Goal: Task Accomplishment & Management: Complete application form

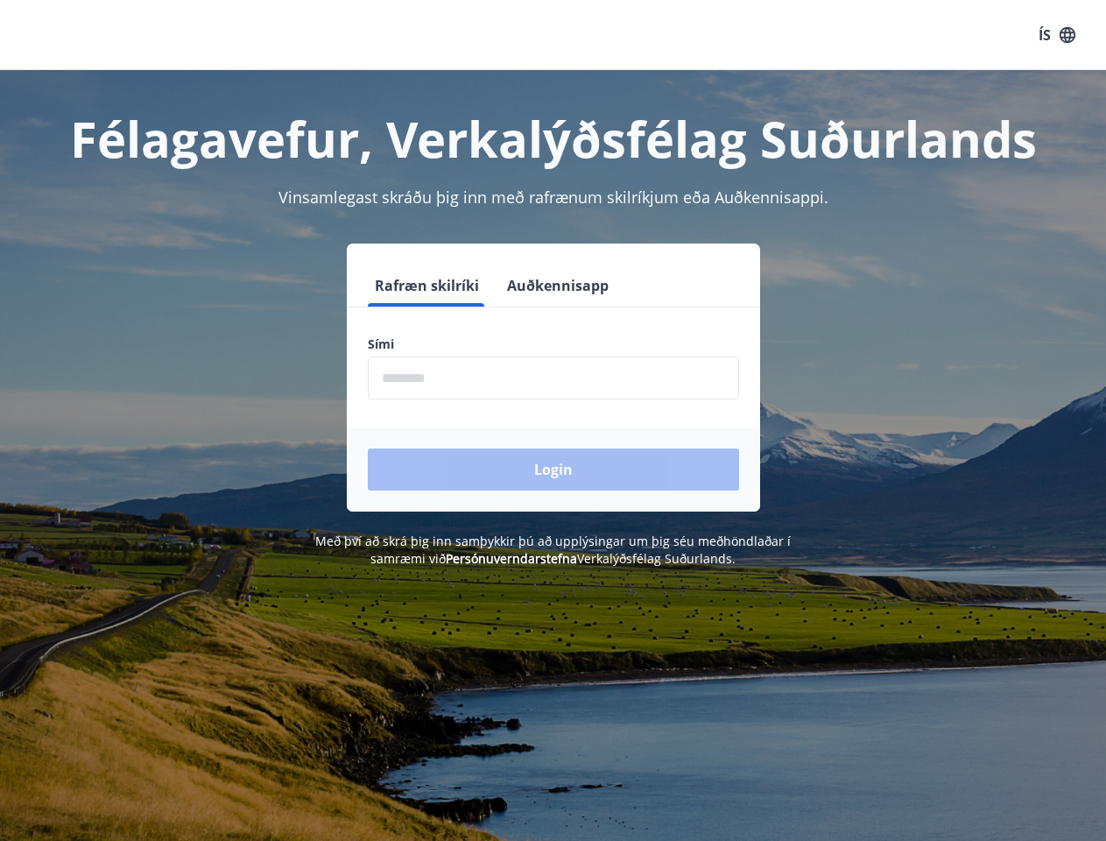
click at [553, 420] on form "Rafræn skilríki Auðkennisapp Sími ​ Login" at bounding box center [553, 387] width 413 height 247
click at [1057, 35] on button "ÍS" at bounding box center [1057, 35] width 56 height 32
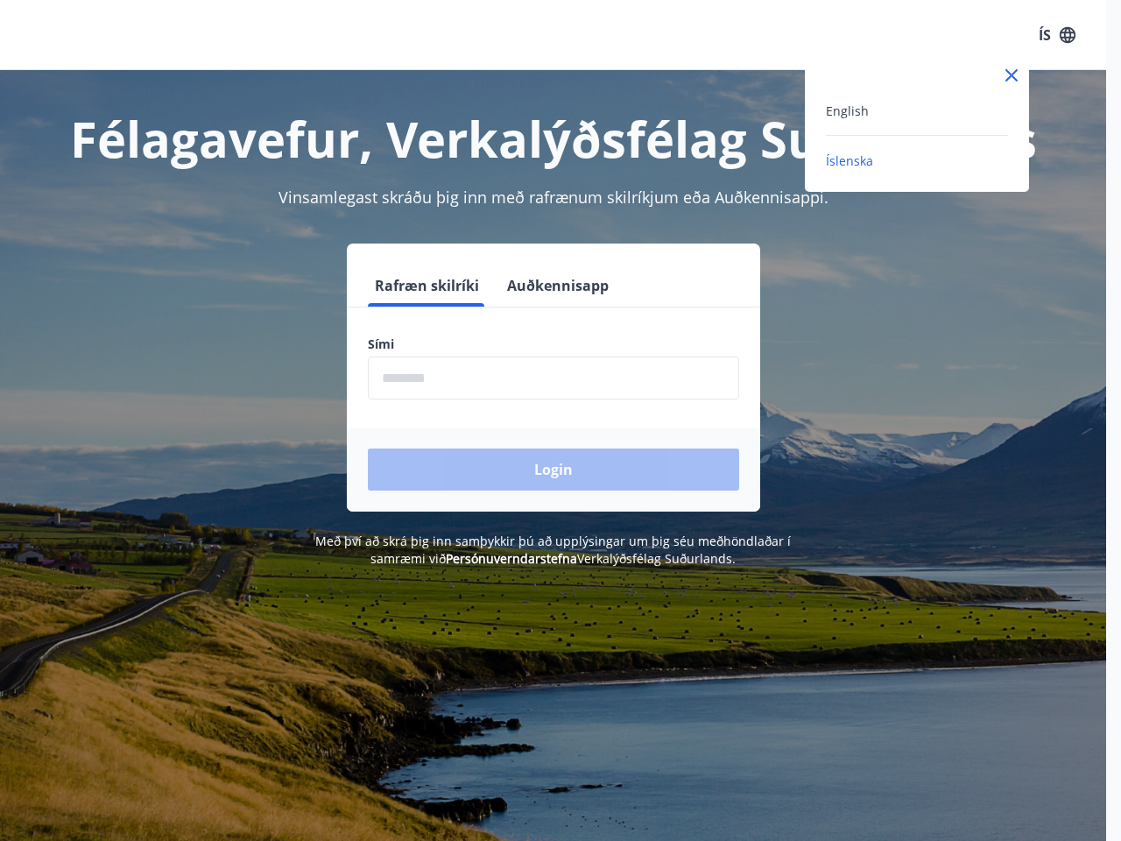
click at [426, 286] on div at bounding box center [560, 420] width 1121 height 841
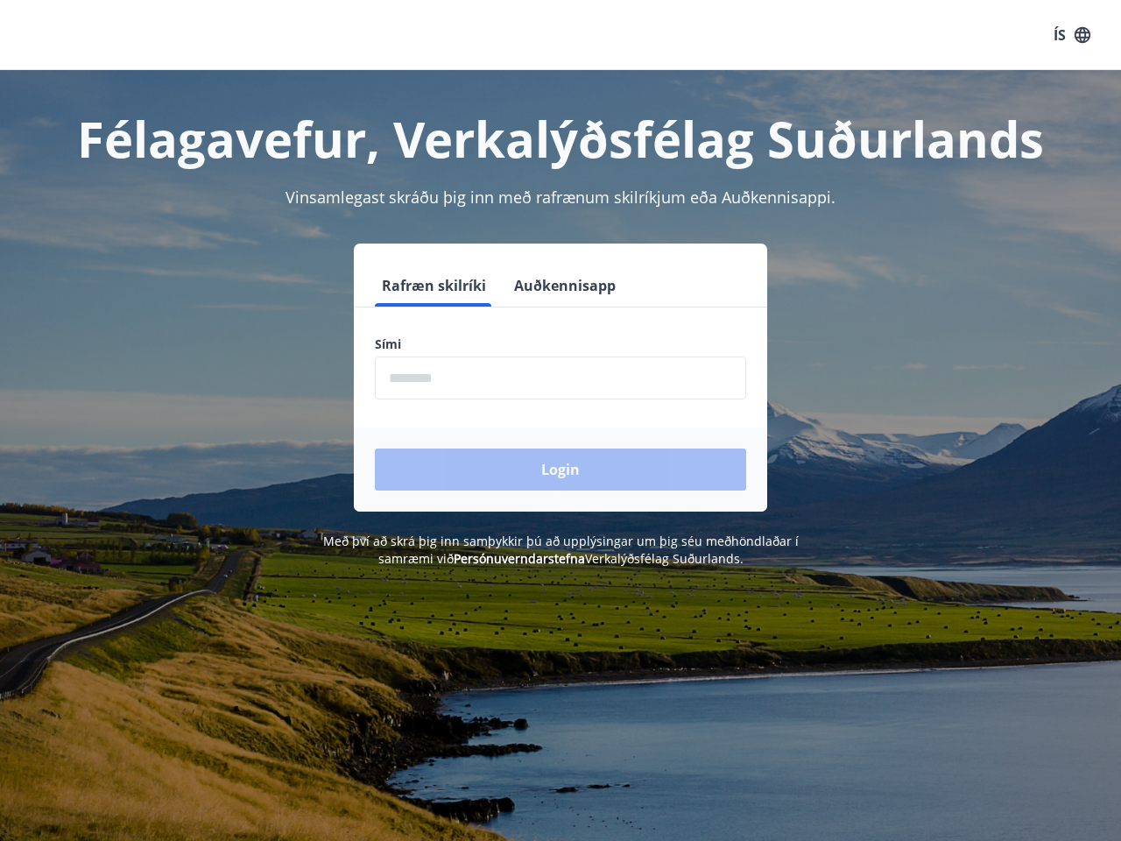
click at [555, 286] on button "Auðkennisapp" at bounding box center [565, 285] width 116 height 42
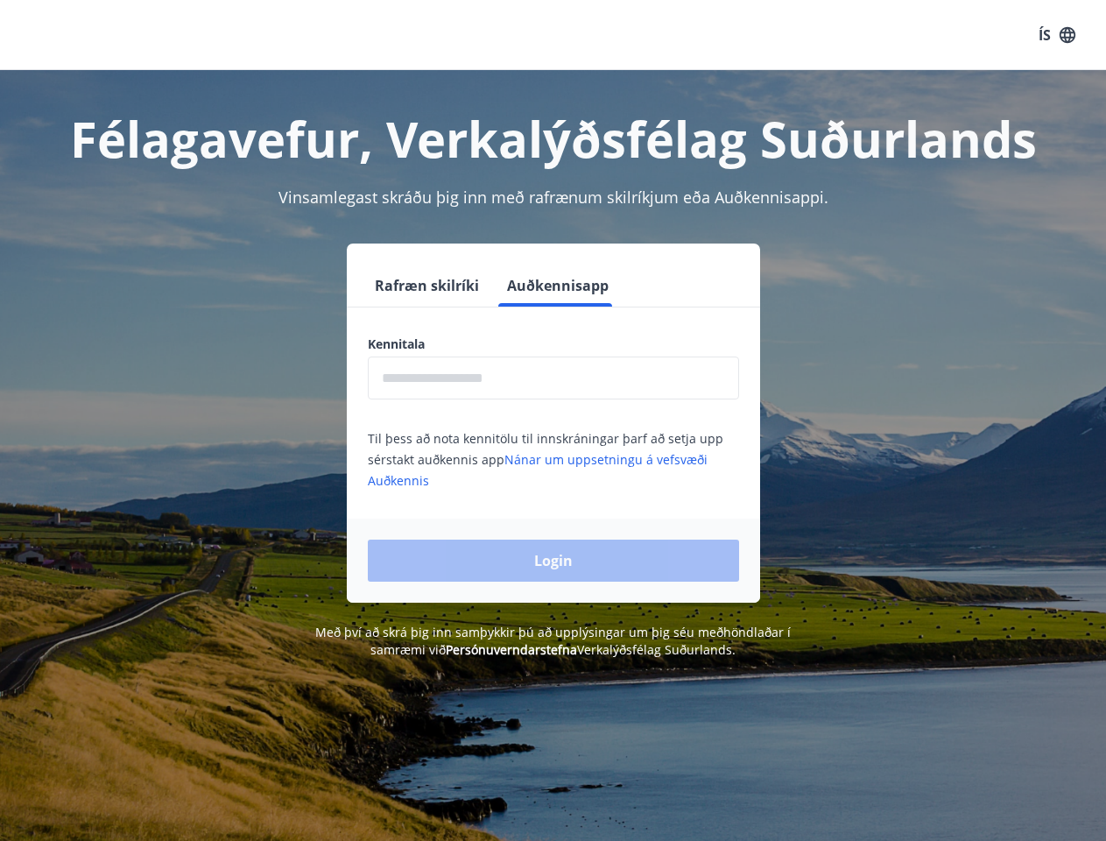
click at [554, 377] on input "text" at bounding box center [553, 377] width 371 height 43
click at [484, 558] on div "Login" at bounding box center [553, 560] width 413 height 84
